Goal: Find specific page/section: Find specific page/section

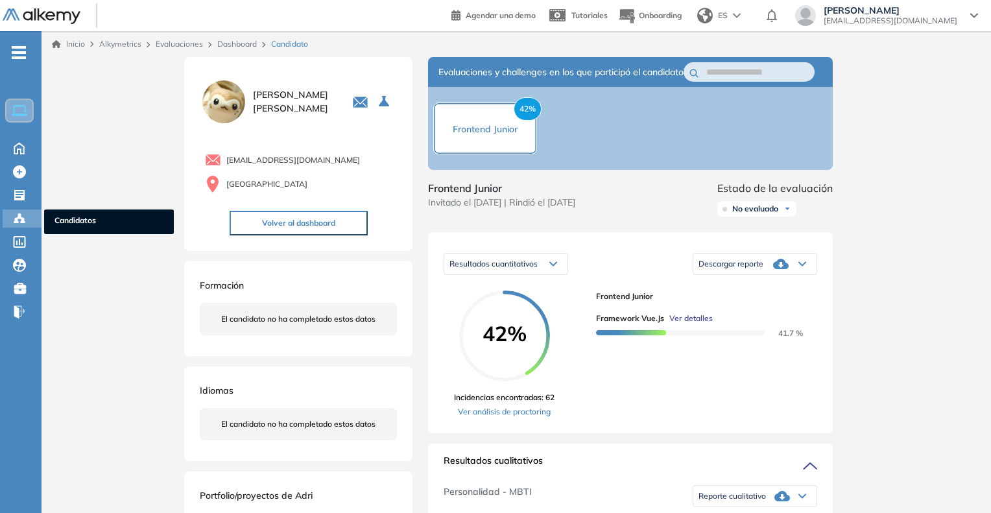
click at [51, 222] on ul "Candidatos" at bounding box center [109, 222] width 130 height 25
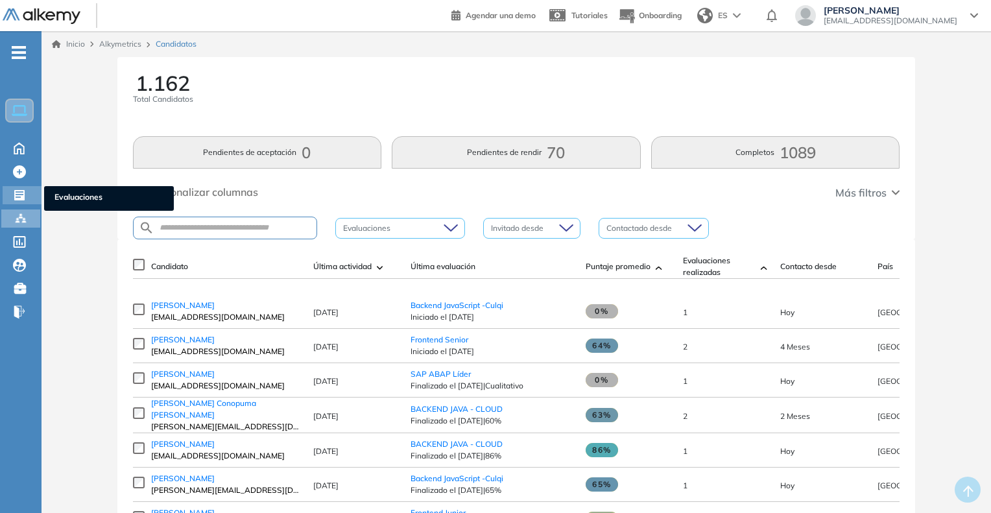
click at [82, 189] on ul "Evaluaciones" at bounding box center [109, 198] width 130 height 25
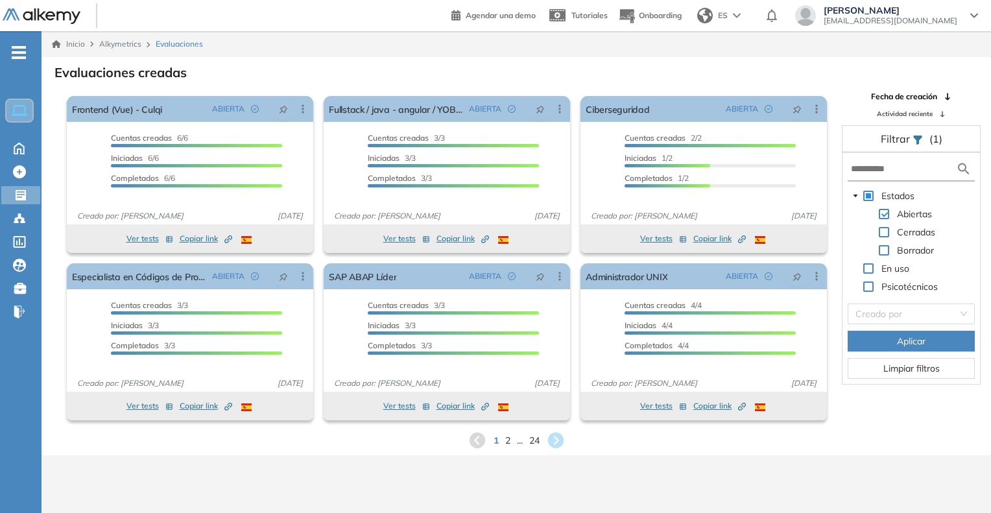
click at [511, 441] on div "1 2 ... 24" at bounding box center [516, 440] width 929 height 19
click at [507, 441] on span "2" at bounding box center [508, 440] width 6 height 15
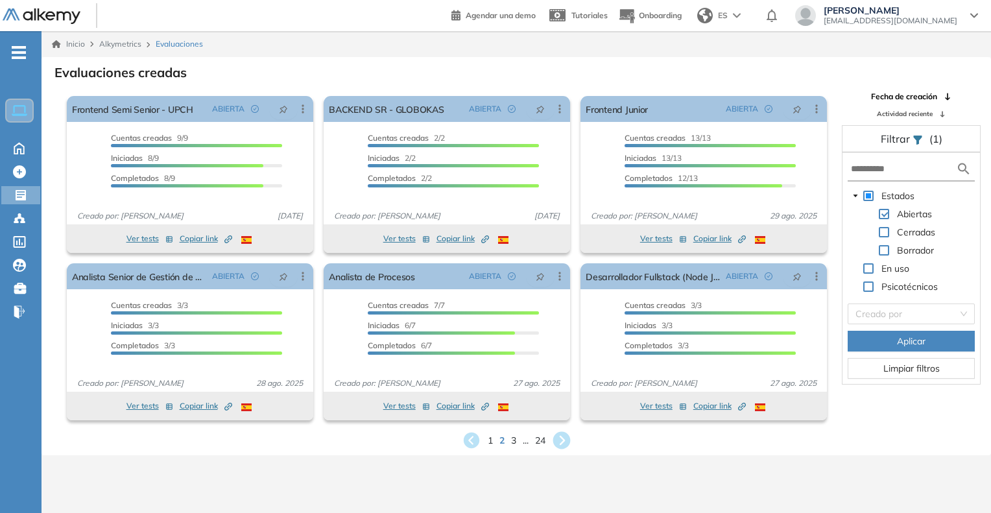
click at [561, 442] on icon at bounding box center [562, 441] width 18 height 18
click at [560, 443] on div "Inicio Alkymetrics Evaluaciones Evaluaciones creadas El proctoring será activad…" at bounding box center [517, 287] width 950 height 513
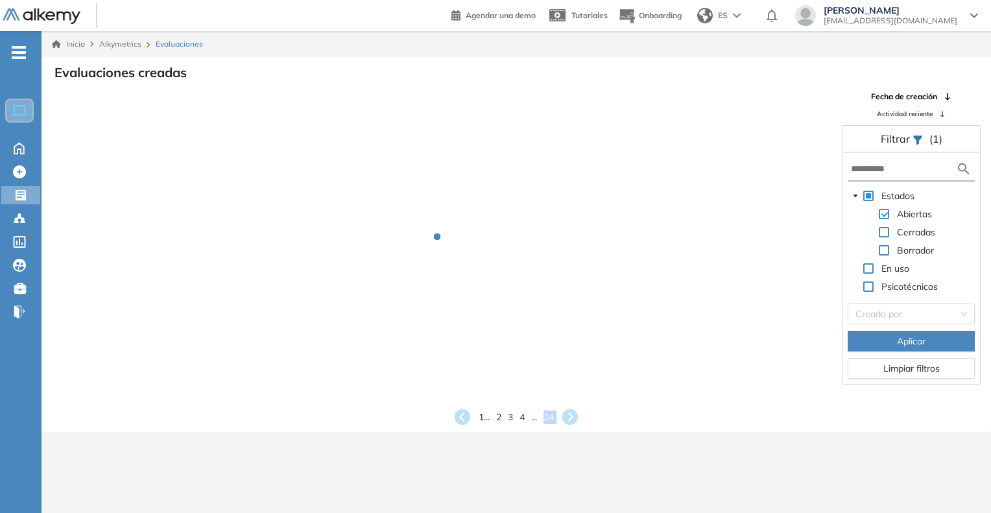
click at [560, 443] on div "Inicio Alkymetrics Evaluaciones Evaluaciones creadas Fecha de creación Activida…" at bounding box center [517, 287] width 950 height 513
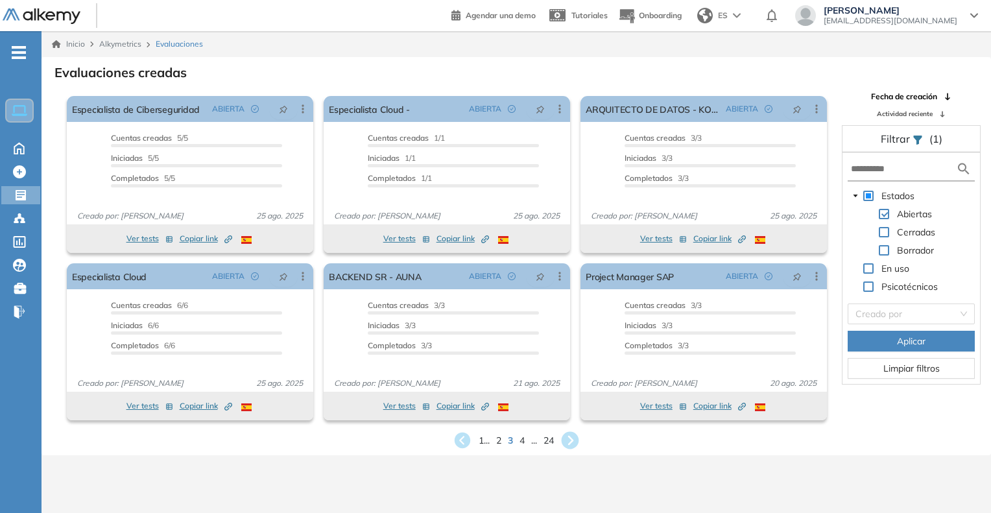
click at [571, 418] on div "El proctoring será activado ¡Importante!: Los usuarios que ya realizaron la eva…" at bounding box center [447, 341] width 257 height 167
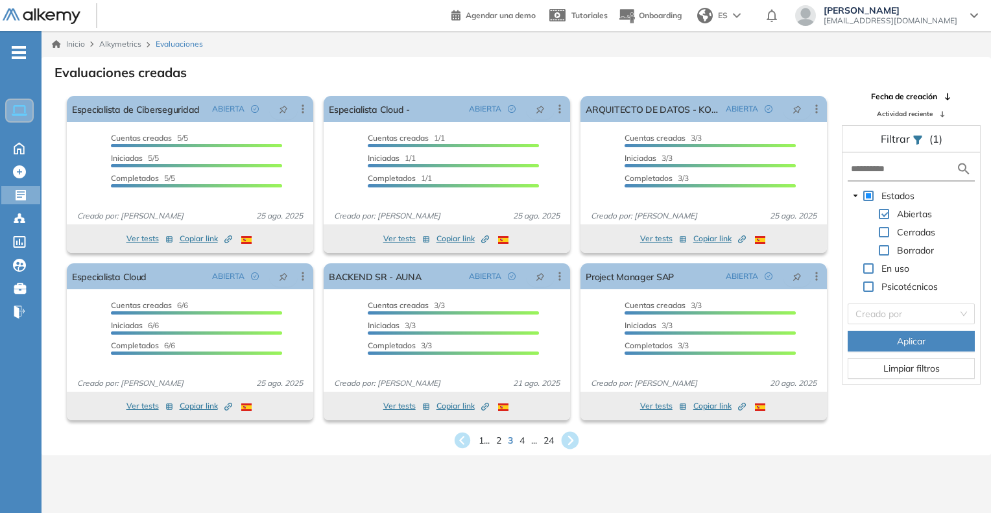
click at [572, 443] on icon at bounding box center [570, 440] width 21 height 21
click at [572, 446] on icon at bounding box center [571, 441] width 16 height 16
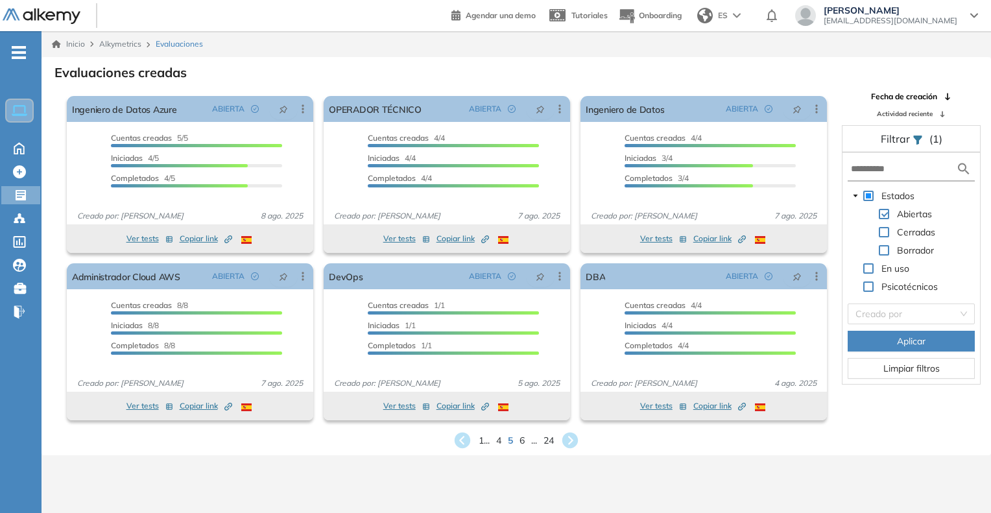
click at [572, 446] on icon at bounding box center [571, 441] width 16 height 16
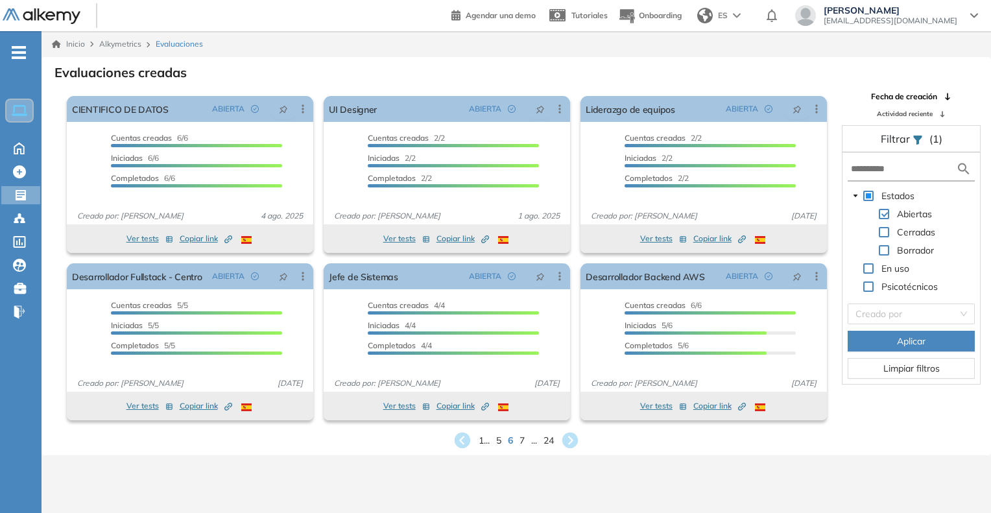
click at [572, 446] on icon at bounding box center [571, 441] width 16 height 16
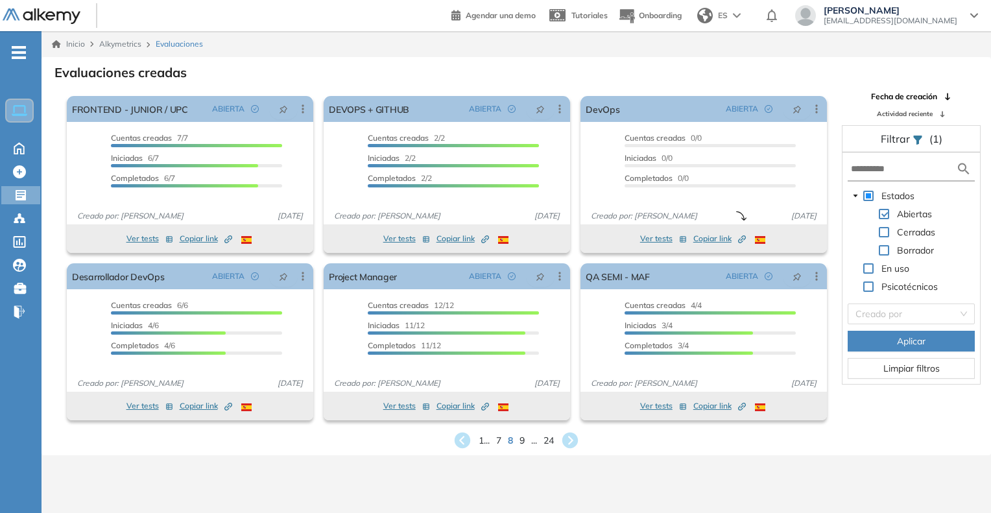
click at [572, 446] on icon at bounding box center [571, 441] width 16 height 16
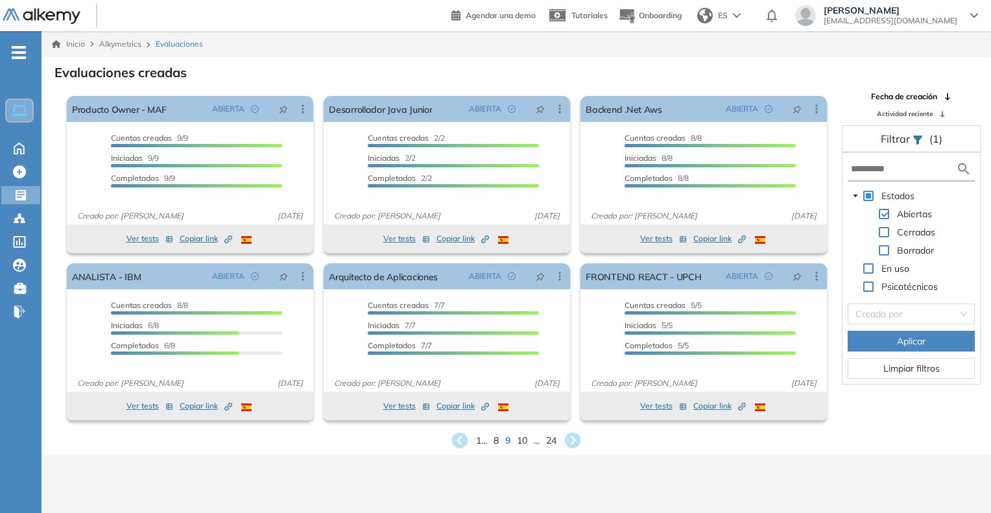
click at [572, 446] on icon at bounding box center [573, 441] width 16 height 16
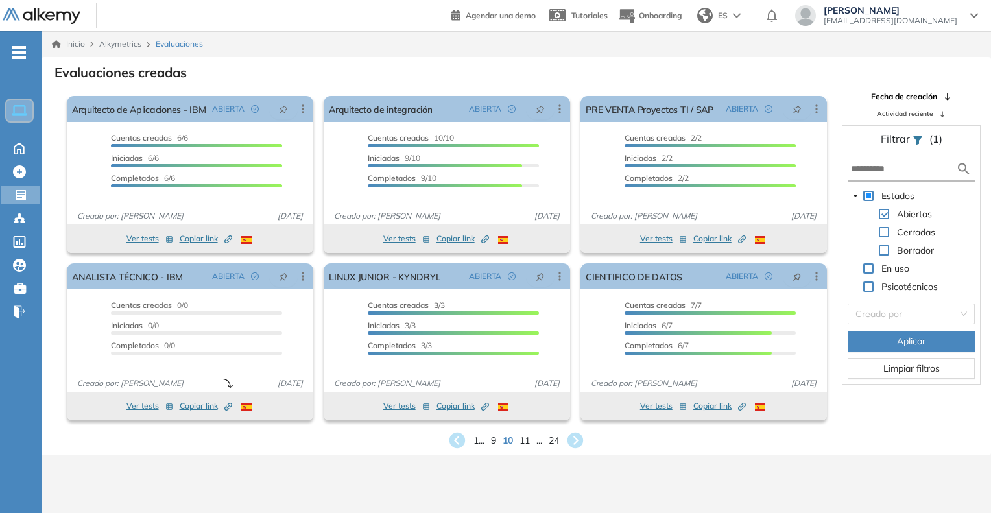
click at [572, 446] on icon at bounding box center [576, 441] width 16 height 16
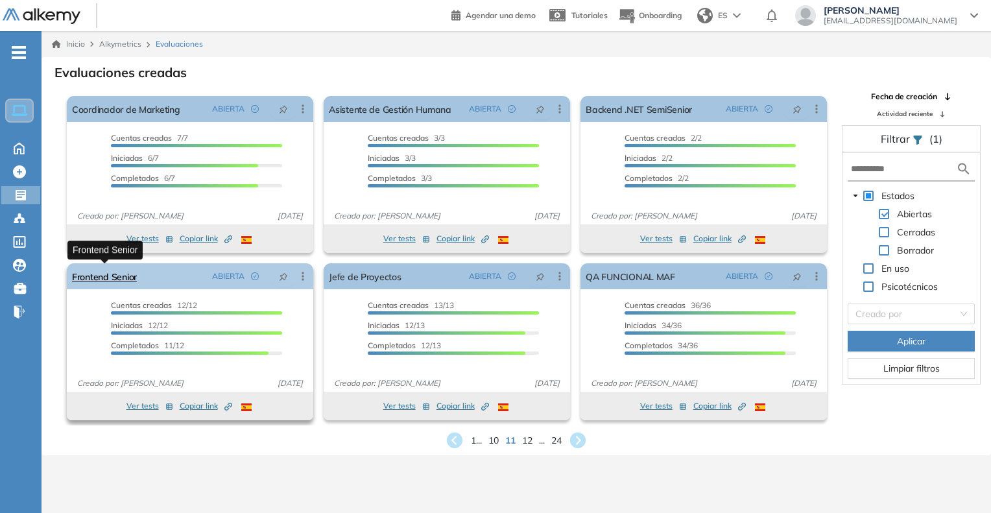
click at [123, 278] on link "Frontend Senior" at bounding box center [104, 276] width 65 height 26
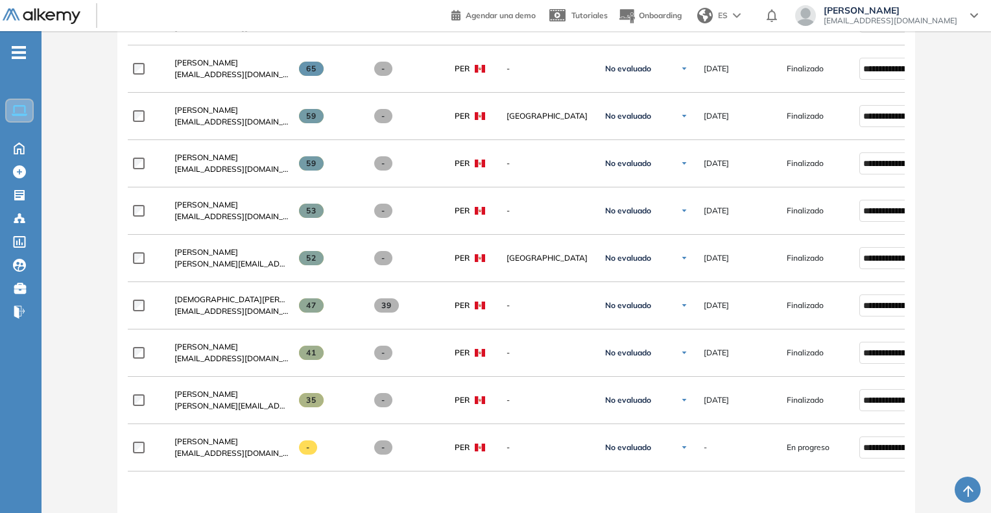
scroll to position [649, 0]
